Goal: Transaction & Acquisition: Purchase product/service

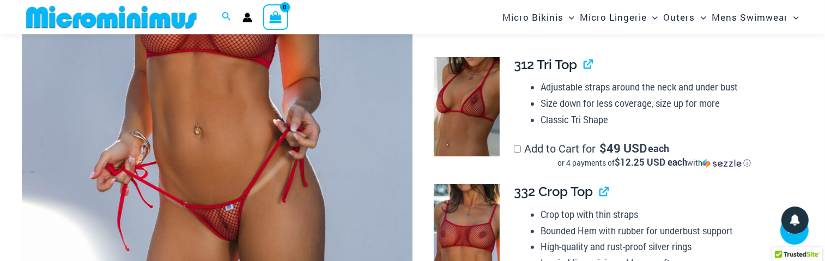
scroll to position [320, 0]
click at [282, 121] on img at bounding box center [217, 72] width 391 height 586
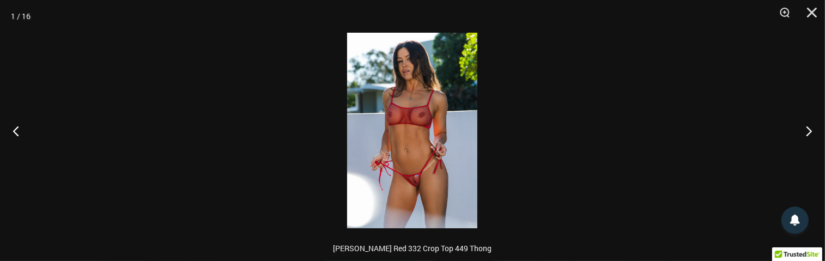
click at [422, 181] on img at bounding box center [412, 131] width 130 height 196
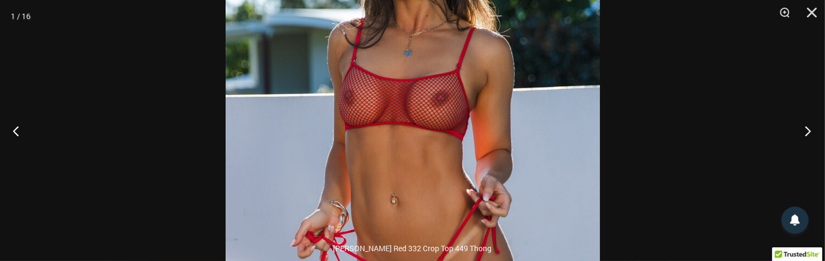
click at [809, 129] on button "Next" at bounding box center [804, 130] width 41 height 54
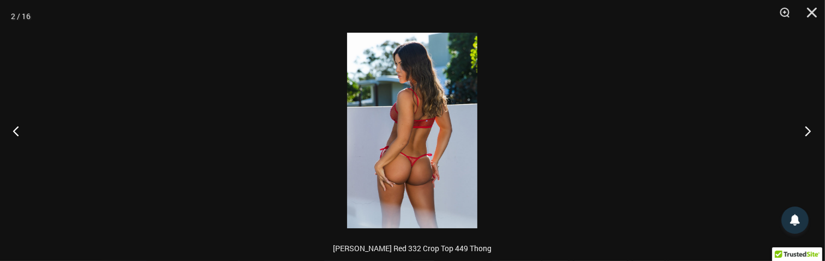
click at [808, 130] on button "Next" at bounding box center [804, 130] width 41 height 54
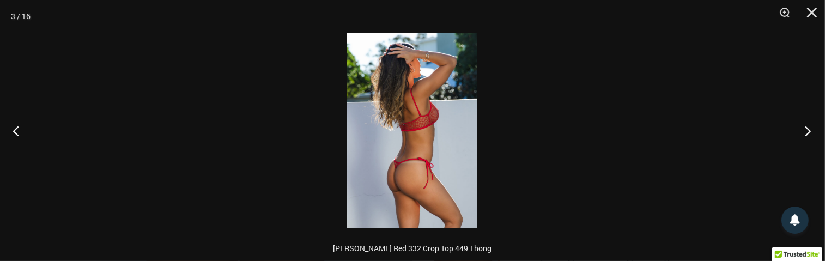
click at [808, 130] on button "Next" at bounding box center [804, 130] width 41 height 54
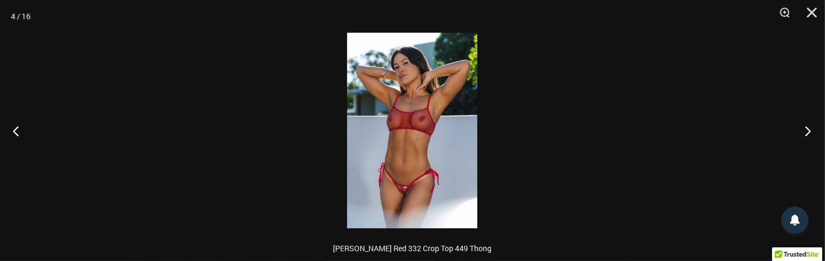
click at [808, 130] on button "Next" at bounding box center [804, 130] width 41 height 54
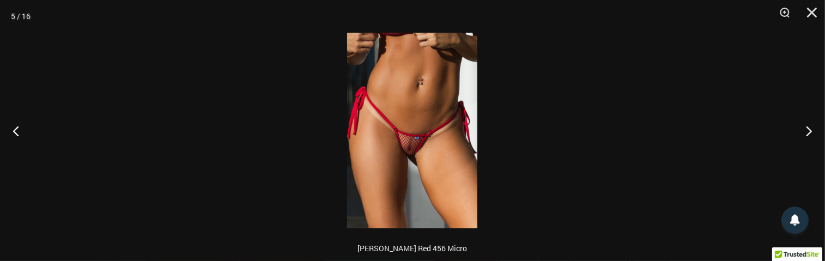
click at [419, 153] on img at bounding box center [412, 131] width 130 height 196
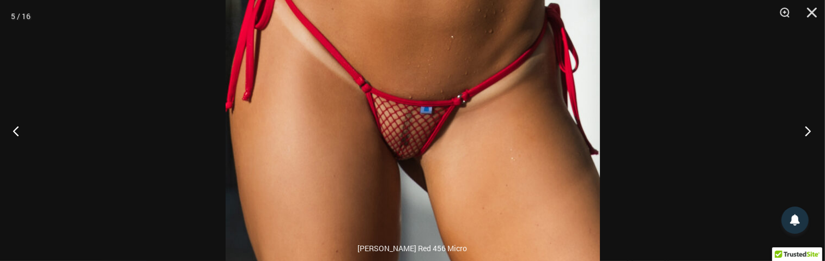
click at [808, 127] on button "Next" at bounding box center [804, 130] width 41 height 54
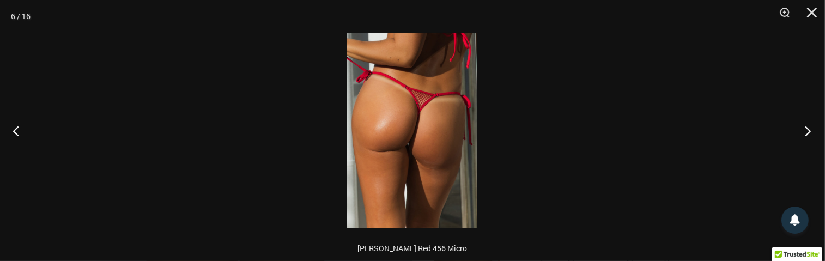
click at [808, 127] on button "Next" at bounding box center [804, 130] width 41 height 54
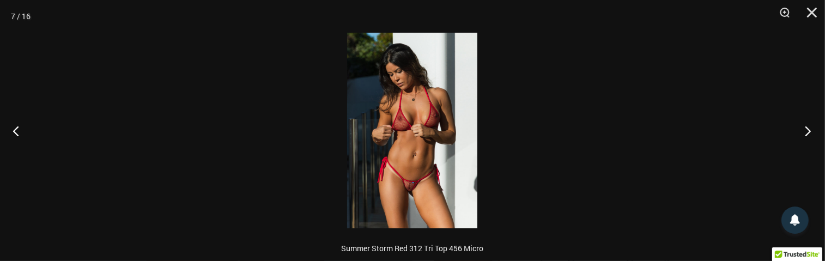
click at [808, 127] on button "Next" at bounding box center [804, 130] width 41 height 54
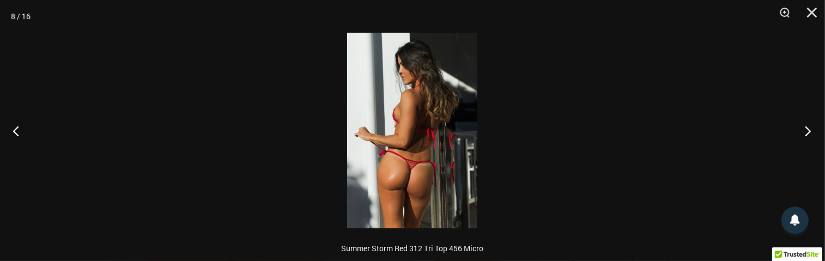
click at [807, 128] on button "Next" at bounding box center [804, 130] width 41 height 54
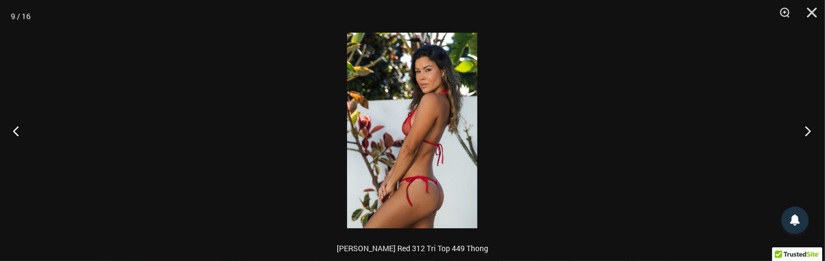
click at [807, 128] on button "Next" at bounding box center [804, 130] width 41 height 54
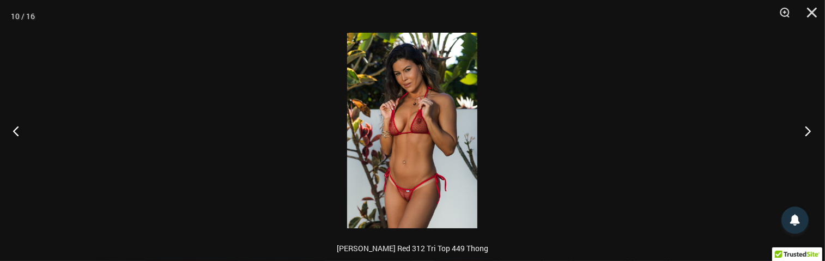
click at [807, 128] on button "Next" at bounding box center [804, 130] width 41 height 54
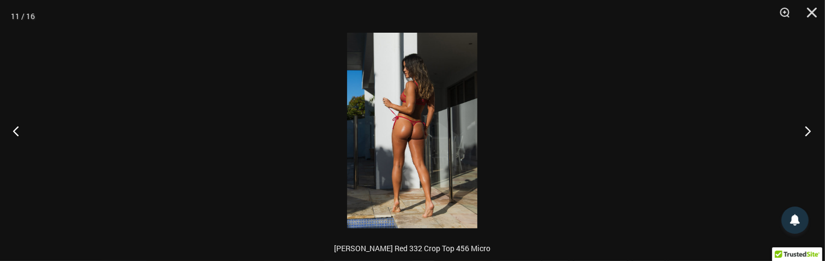
click at [807, 128] on button "Next" at bounding box center [804, 130] width 41 height 54
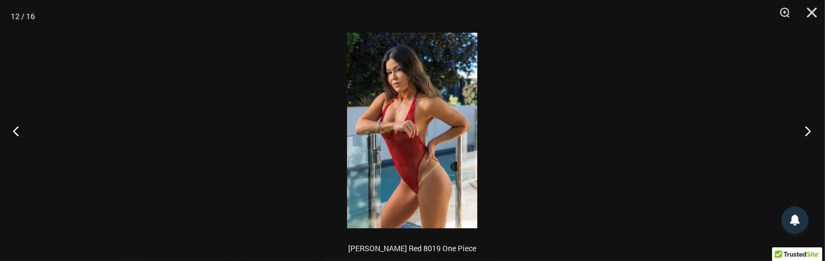
click at [807, 128] on button "Next" at bounding box center [804, 130] width 41 height 54
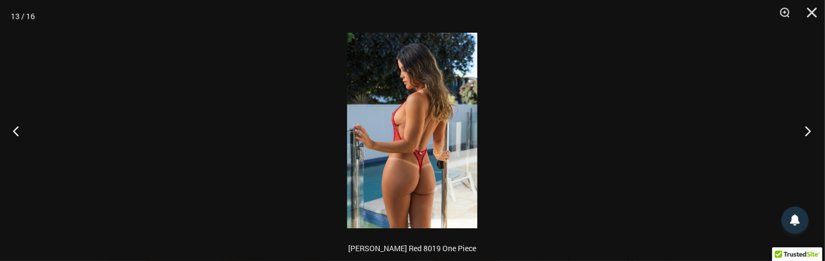
click at [806, 129] on button "Next" at bounding box center [804, 130] width 41 height 54
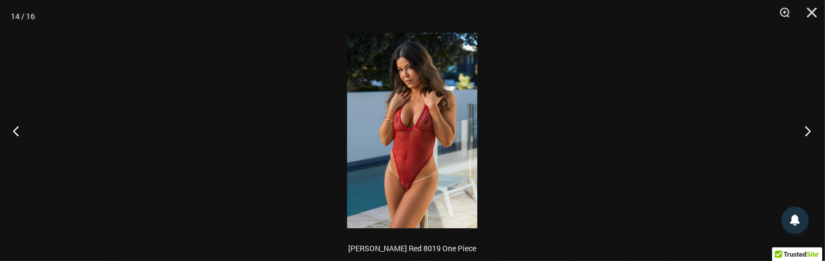
click at [806, 129] on button "Next" at bounding box center [804, 130] width 41 height 54
